Goal: Use online tool/utility: Use online tool/utility

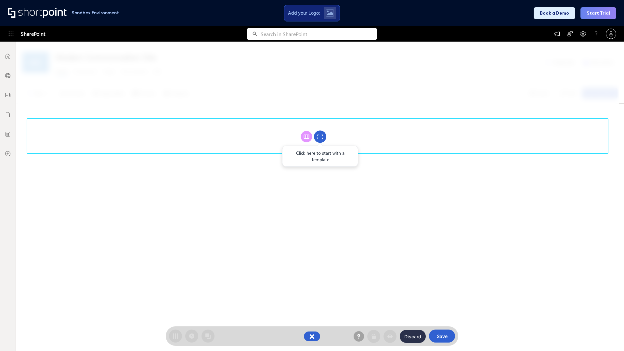
click at [320, 137] on circle at bounding box center [320, 137] width 12 height 12
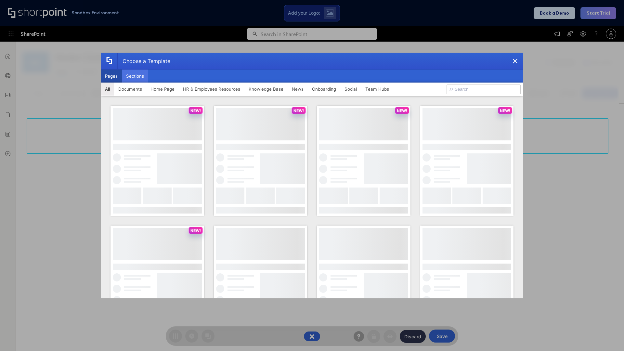
click at [135, 76] on button "Sections" at bounding box center [135, 76] width 26 height 13
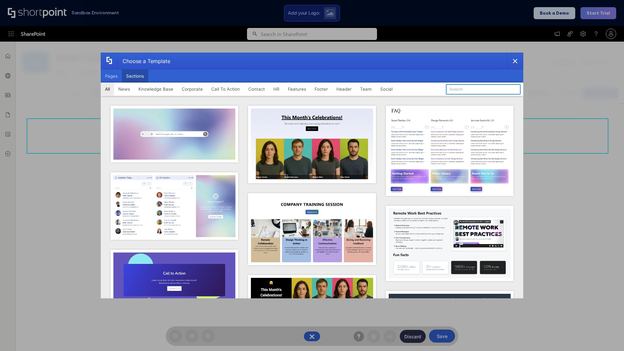
type input "CTA"
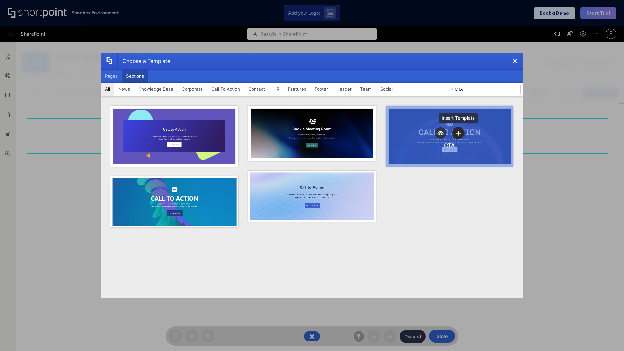
click at [458, 133] on icon "template selector" at bounding box center [458, 133] width 5 height 5
